Goal: Navigation & Orientation: Find specific page/section

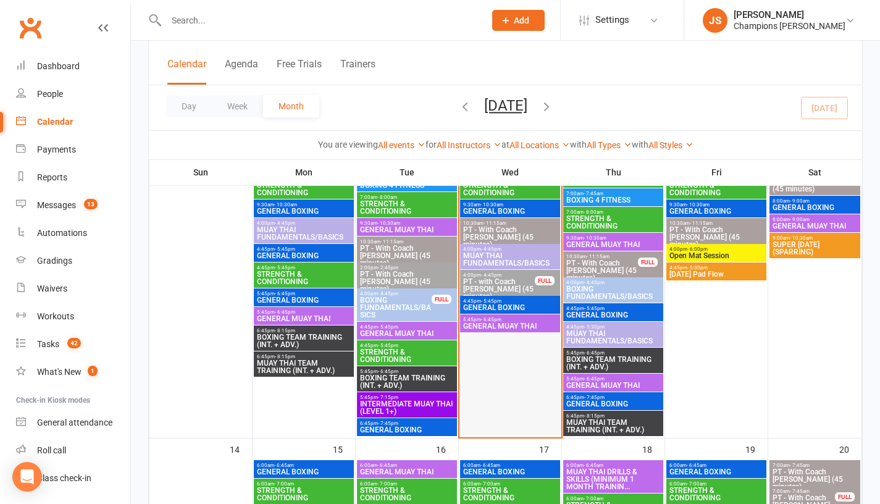
scroll to position [493, 0]
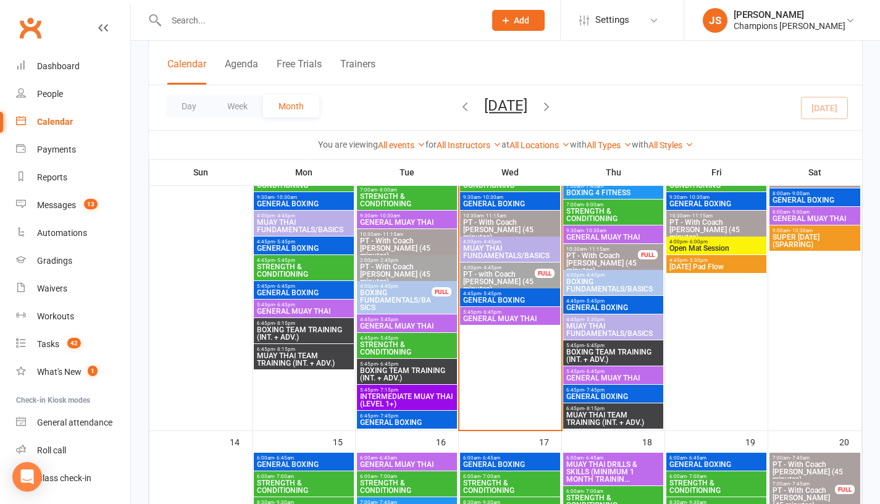
click at [504, 278] on span "PT - with Coach [PERSON_NAME] (45 minutes)" at bounding box center [499, 282] width 73 height 22
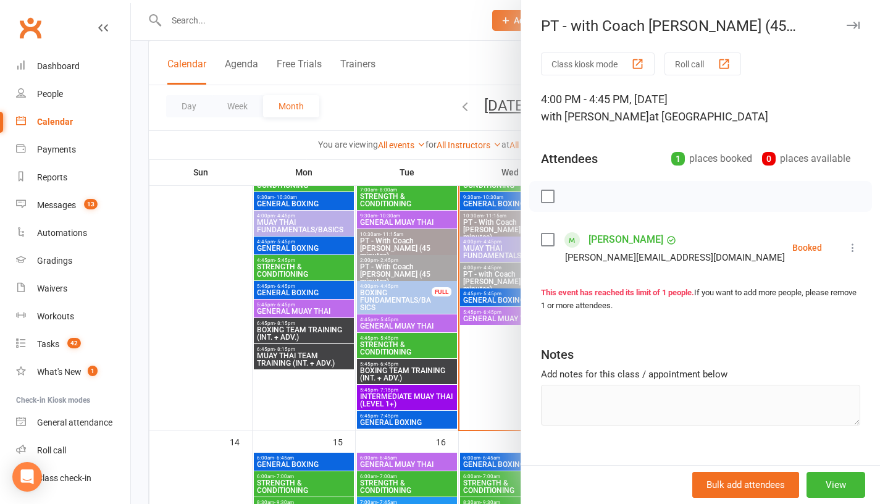
click at [489, 389] on div at bounding box center [505, 252] width 749 height 504
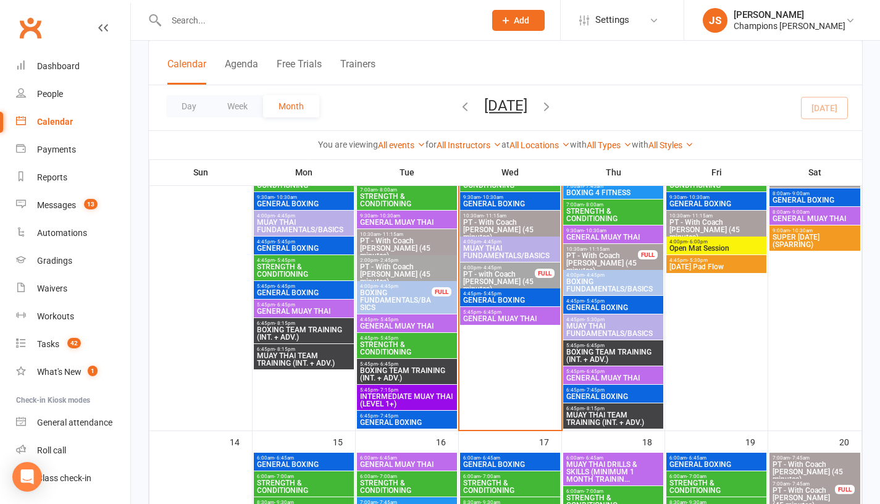
click at [502, 298] on span "GENERAL BOXING" at bounding box center [510, 299] width 95 height 7
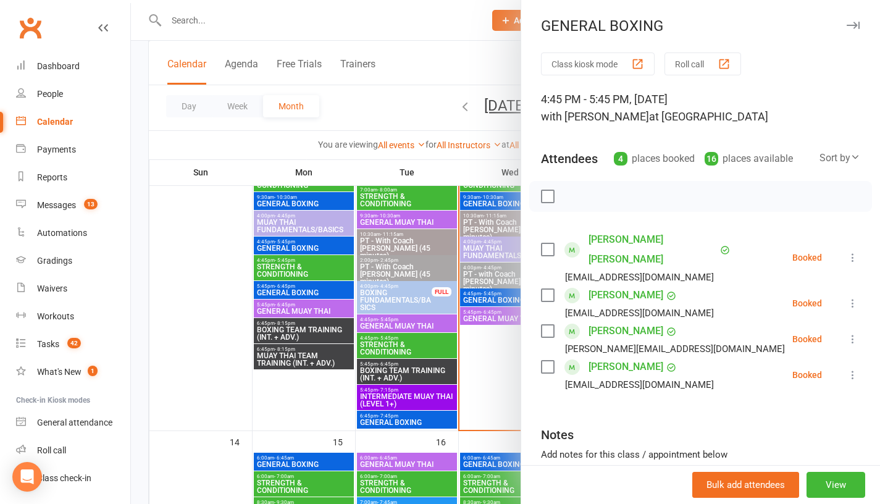
click at [476, 374] on div at bounding box center [505, 252] width 749 height 504
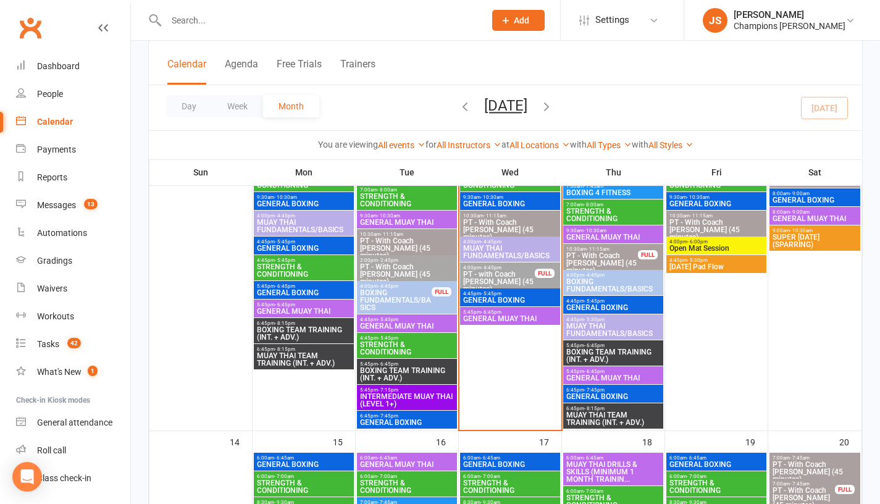
click at [491, 319] on span "GENERAL MUAY THAI" at bounding box center [510, 318] width 95 height 7
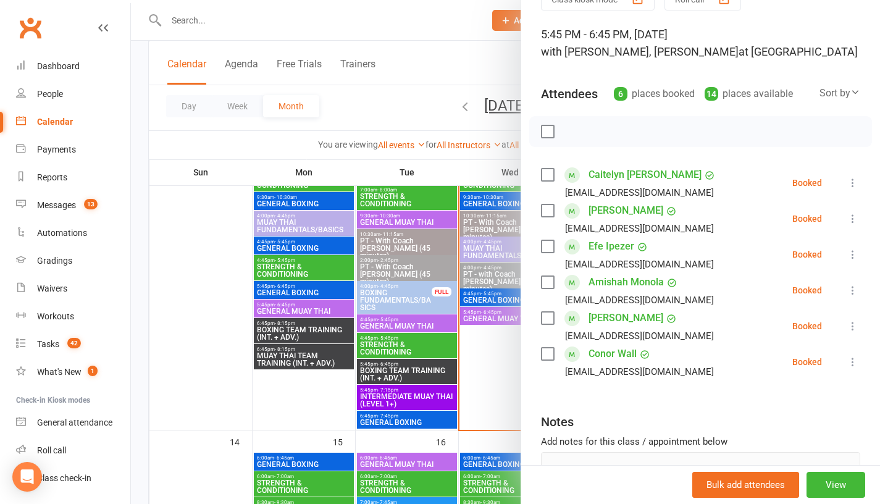
scroll to position [64, 0]
click at [600, 354] on link "Conor Wall" at bounding box center [613, 355] width 48 height 20
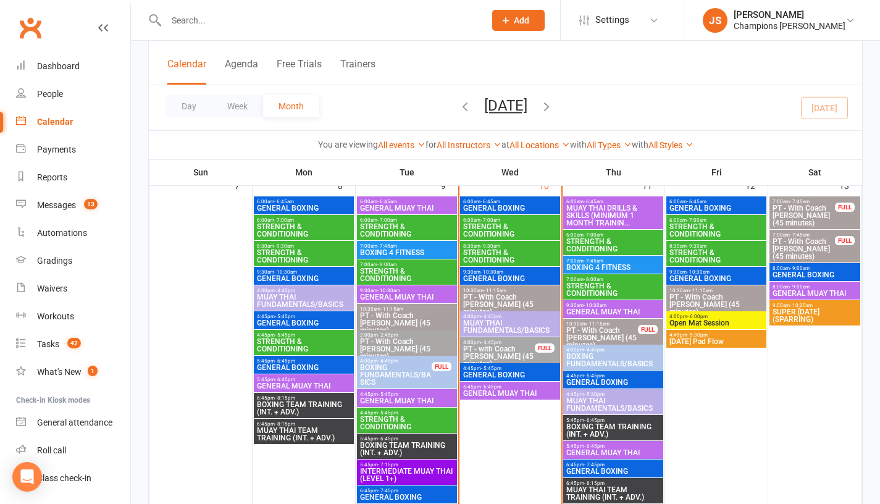
scroll to position [412, 0]
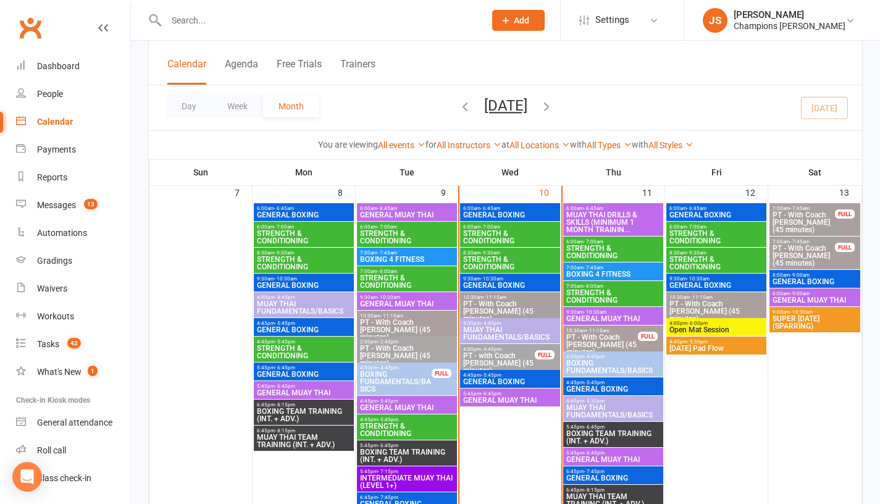
click at [618, 214] on span "MUAY THAI DRILLS & SKILLS (MINIMUM 1 MONTH TRAININ..." at bounding box center [613, 222] width 95 height 22
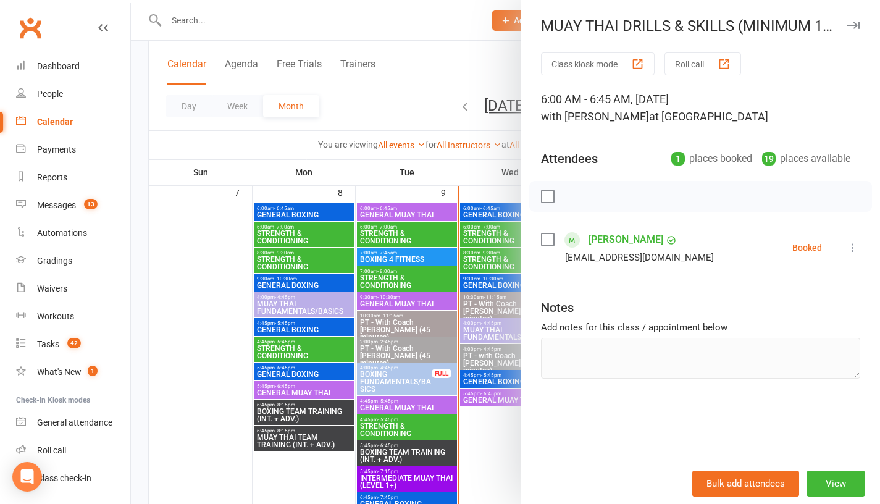
click at [494, 196] on div at bounding box center [505, 252] width 749 height 504
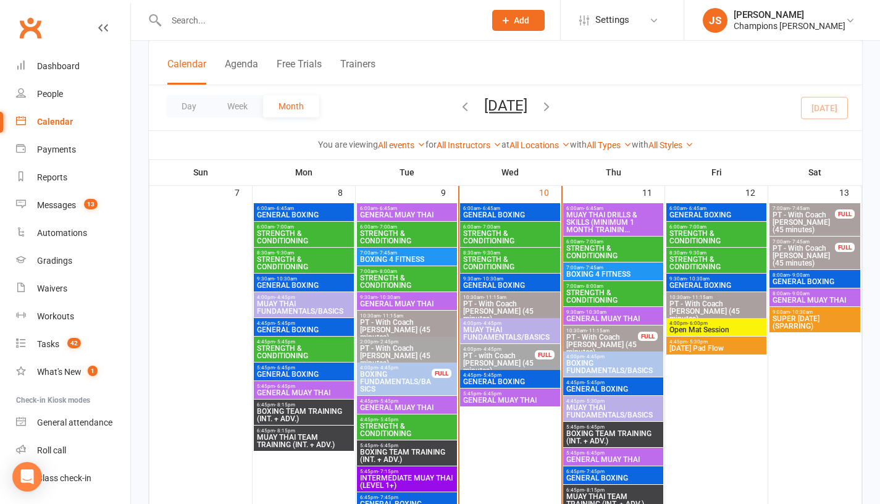
click at [599, 275] on span "BOXING 4 FITNESS" at bounding box center [613, 274] width 95 height 7
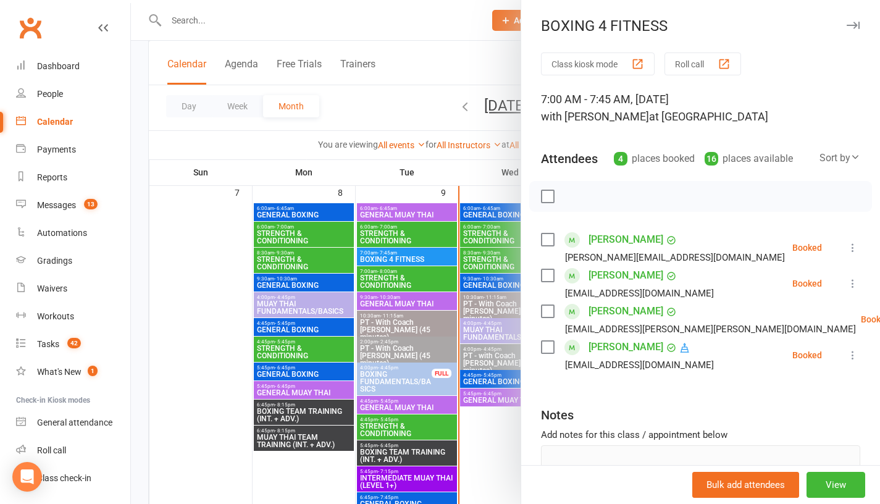
click at [481, 182] on div at bounding box center [505, 252] width 749 height 504
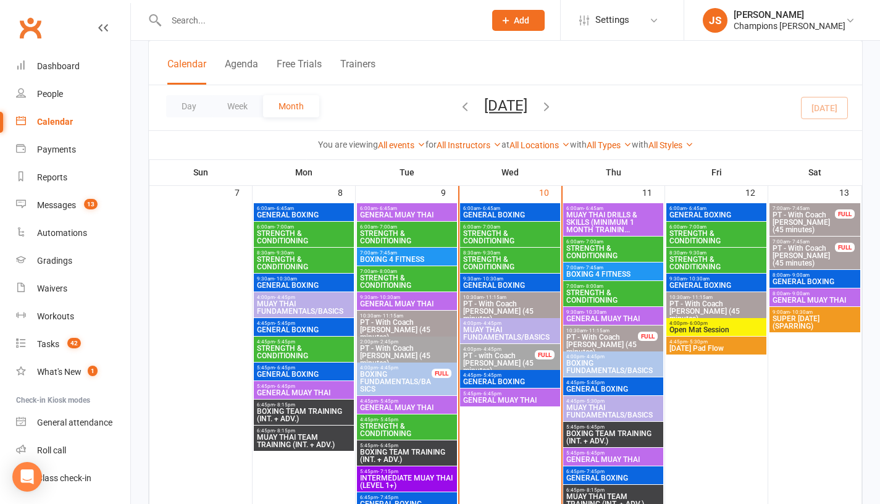
click at [613, 387] on span "GENERAL BOXING" at bounding box center [613, 388] width 95 height 7
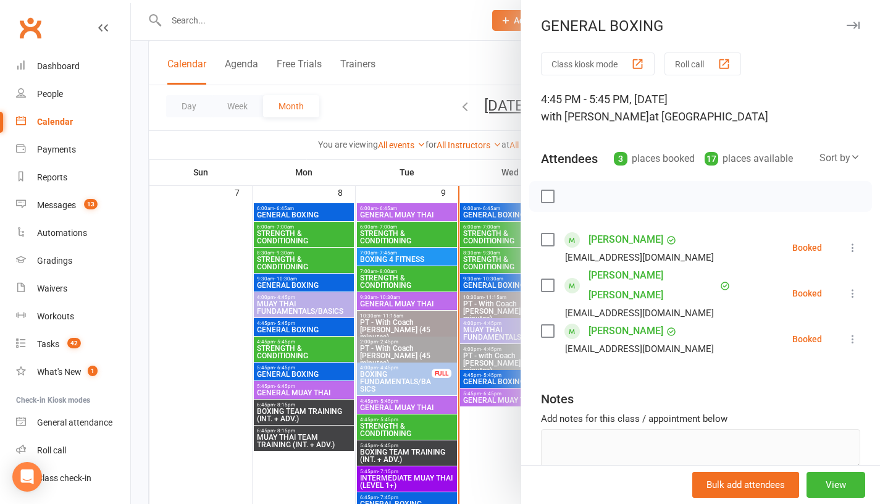
click at [484, 453] on div at bounding box center [505, 252] width 749 height 504
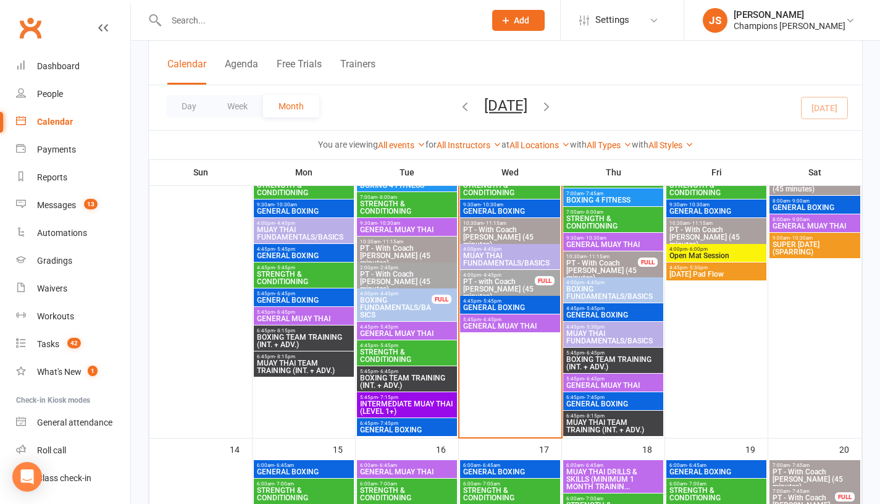
scroll to position [497, 0]
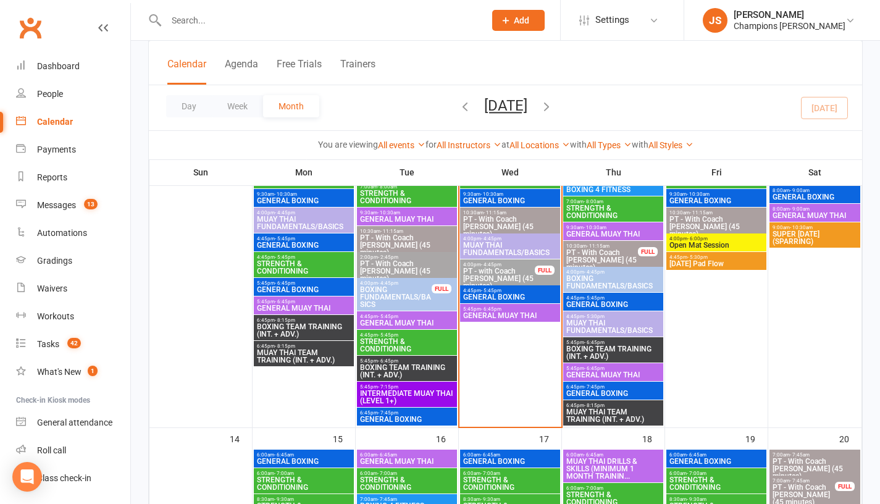
click at [589, 351] on span "BOXING TEAM TRAINING (INT. + ADV.)" at bounding box center [613, 352] width 95 height 15
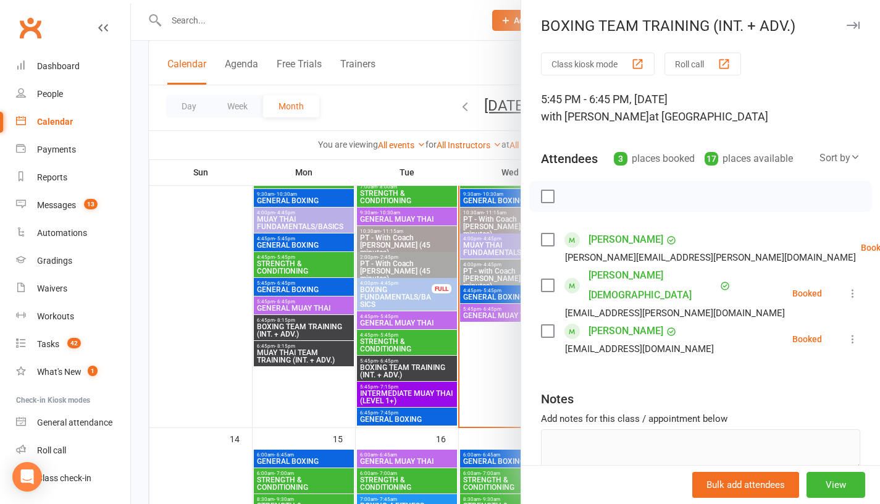
click at [493, 380] on div at bounding box center [505, 252] width 749 height 504
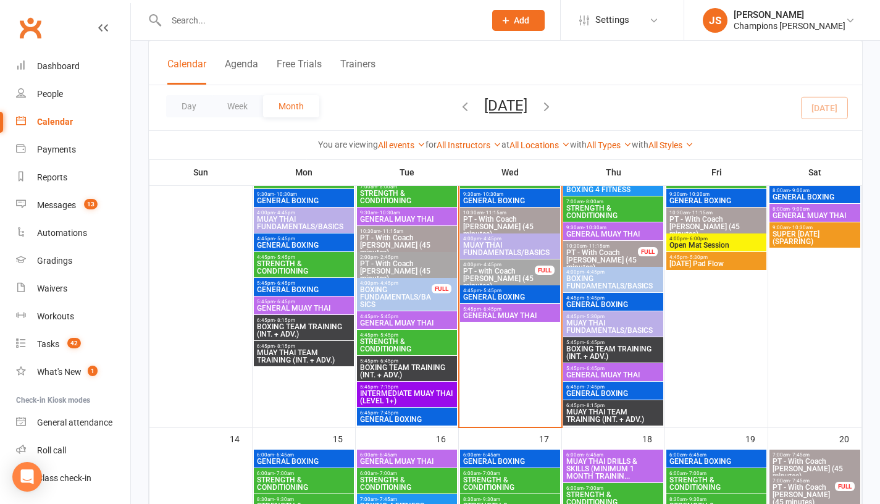
click at [590, 388] on span "- 7:45pm" at bounding box center [594, 387] width 20 height 6
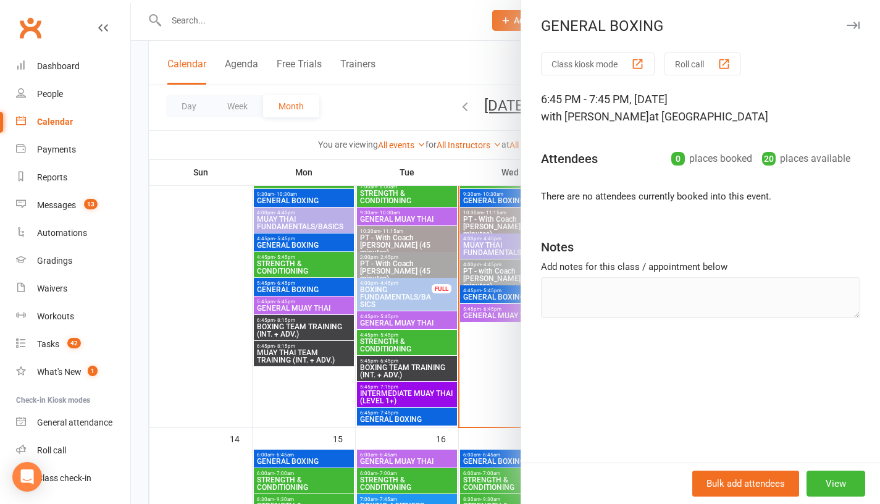
click at [498, 381] on div at bounding box center [505, 252] width 749 height 504
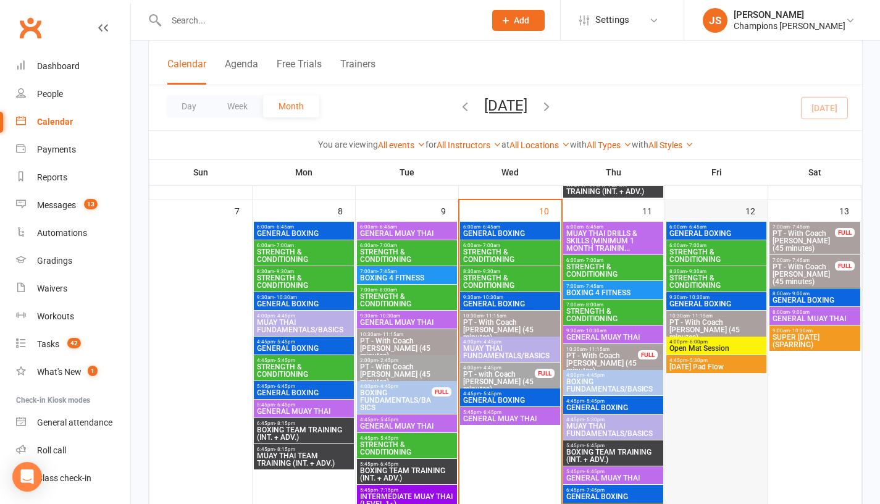
scroll to position [393, 0]
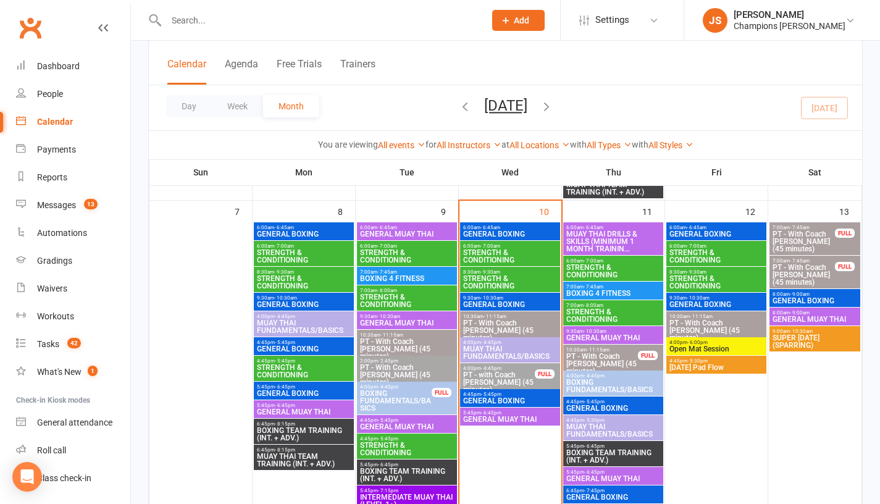
click at [710, 230] on span "GENERAL BOXING" at bounding box center [716, 233] width 95 height 7
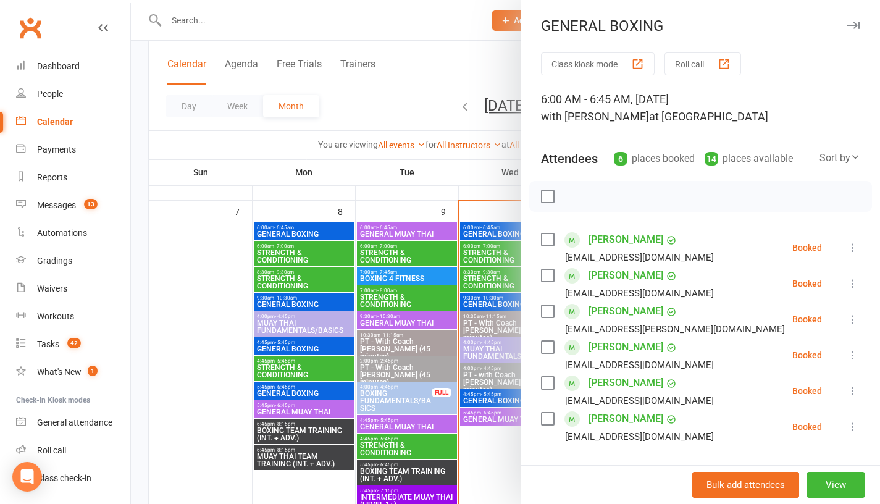
click at [487, 178] on div at bounding box center [505, 252] width 749 height 504
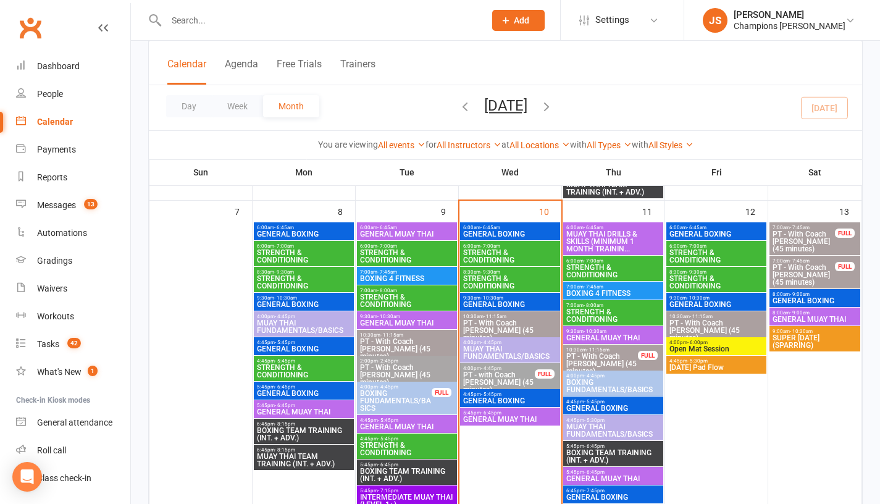
click at [716, 364] on span "[DATE] Pad Flow" at bounding box center [716, 367] width 95 height 7
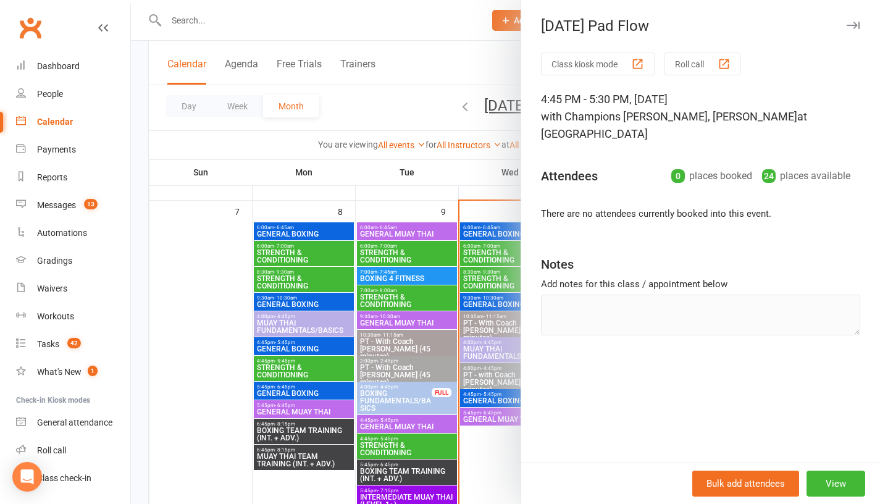
click at [482, 188] on div at bounding box center [505, 252] width 749 height 504
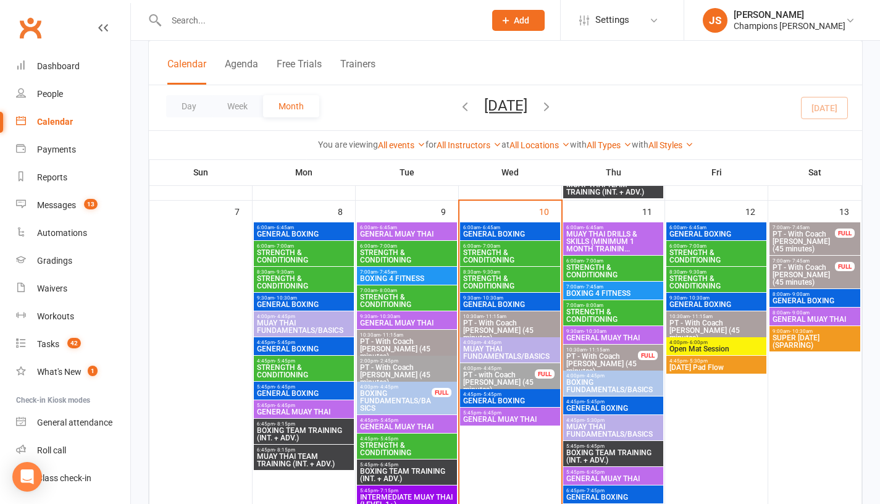
click at [836, 320] on span "GENERAL MUAY THAI" at bounding box center [815, 319] width 86 height 7
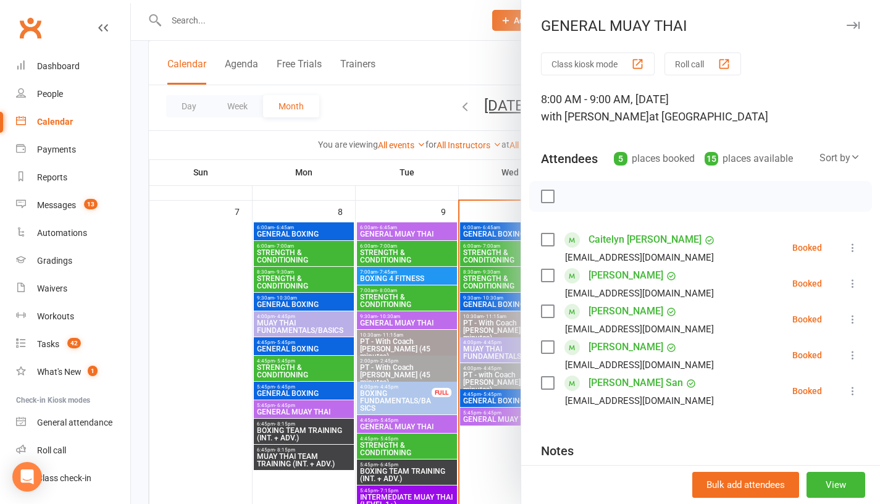
click at [464, 185] on div at bounding box center [505, 252] width 749 height 504
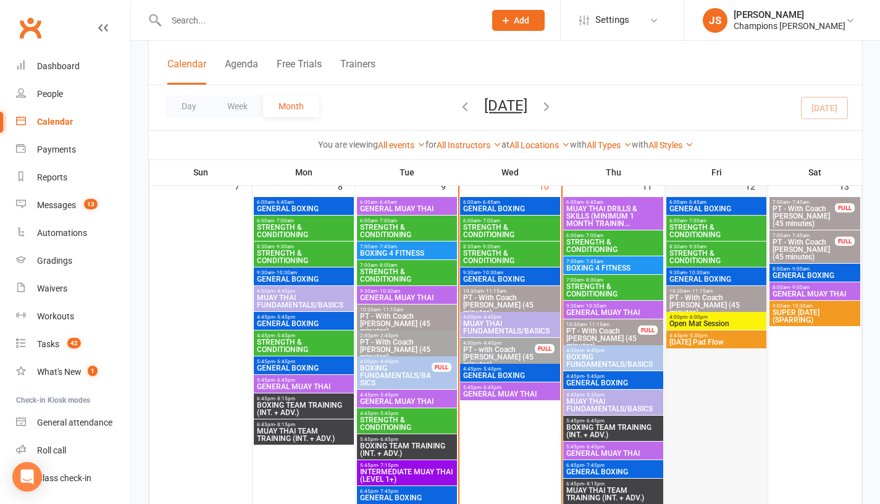
scroll to position [417, 0]
